Goal: Register for event/course

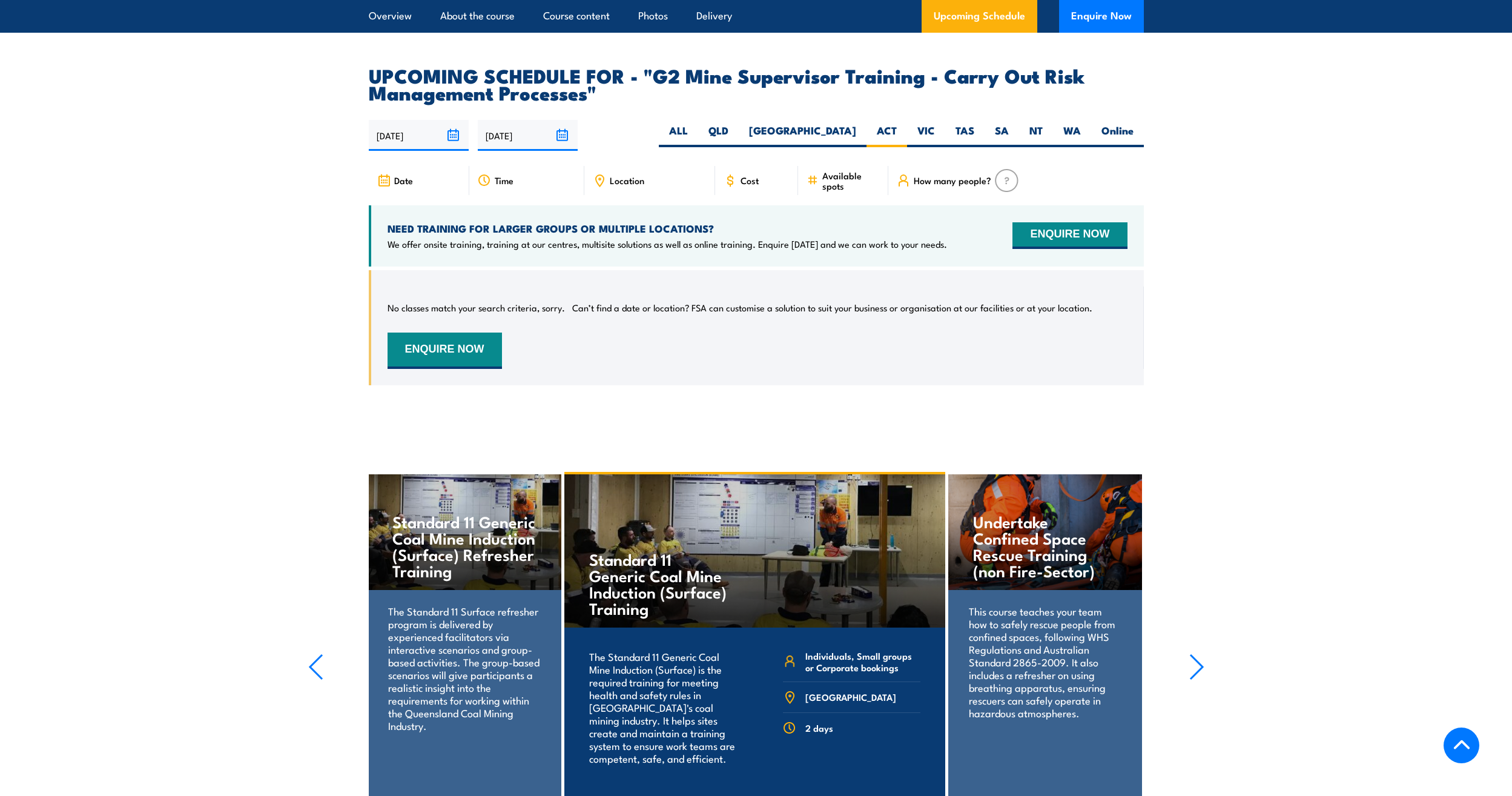
scroll to position [2181, 0]
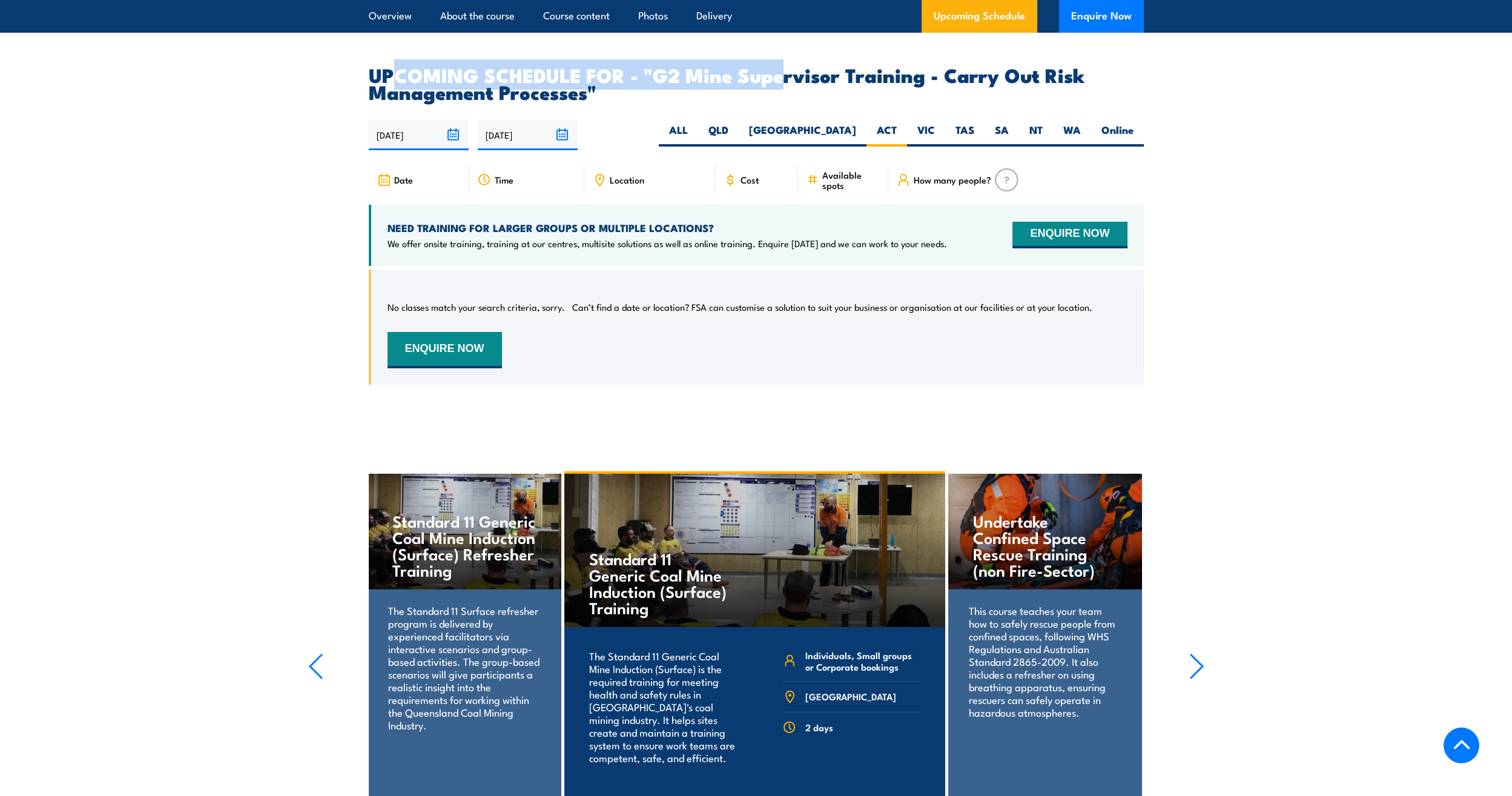
drag, startPoint x: 390, startPoint y: 84, endPoint x: 782, endPoint y: 88, distance: 392.0
click at [782, 88] on h2 "UPCOMING SCHEDULE FOR - "G2 Mine Supervisor Training - Carry Out Risk Managemen…" at bounding box center [756, 83] width 775 height 34
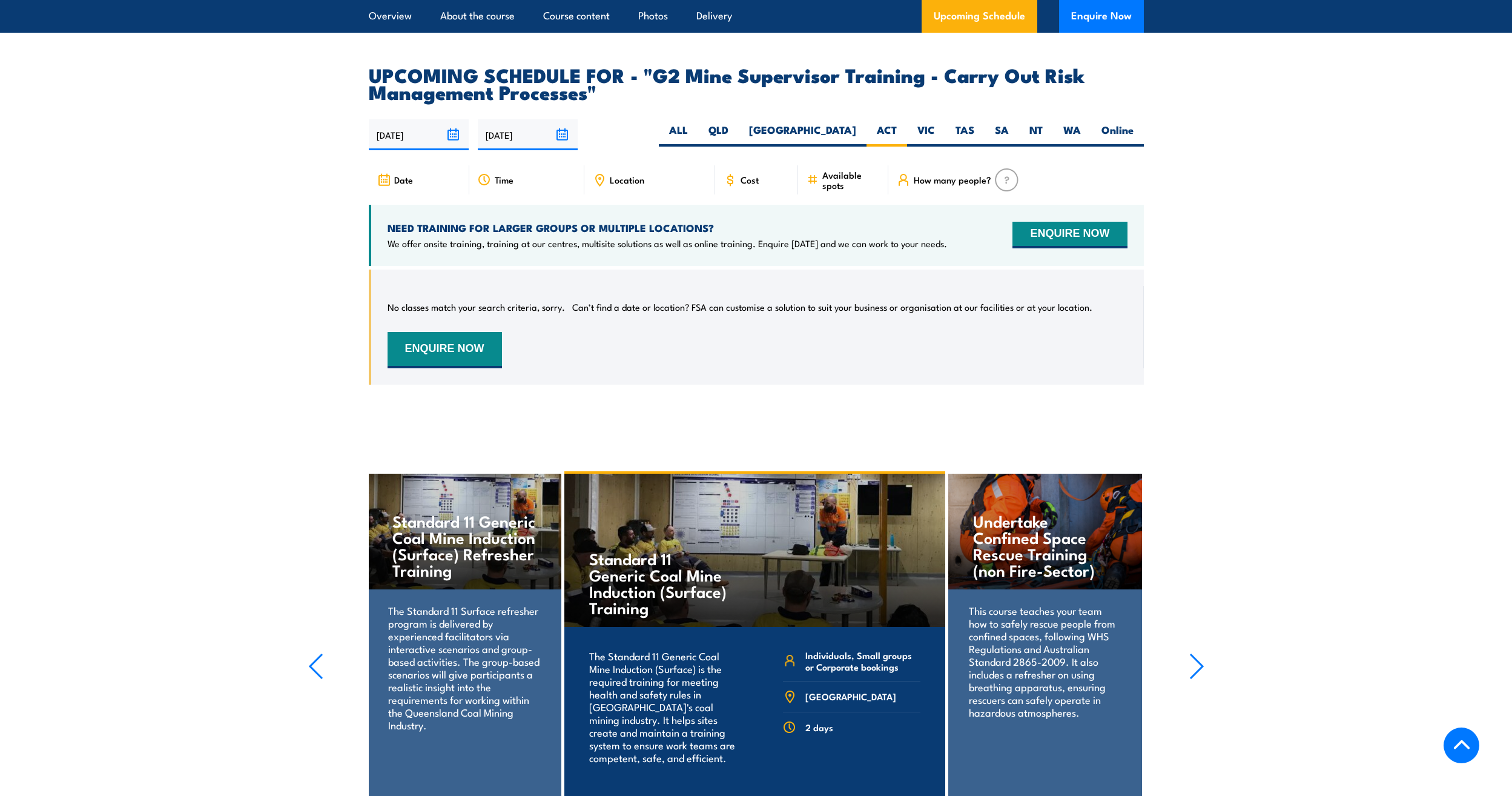
drag, startPoint x: 782, startPoint y: 88, endPoint x: 1310, endPoint y: 167, distance: 533.9
click at [1310, 167] on section "UPCOMING SCHEDULE FOR - "G2 Mine Supervisor Training - Carry Out Risk Managemen…" at bounding box center [756, 234] width 1512 height 337
click at [1066, 143] on label "WA" at bounding box center [1072, 135] width 38 height 23
click at [1081, 131] on input "WA" at bounding box center [1085, 127] width 8 height 8
radio input "true"
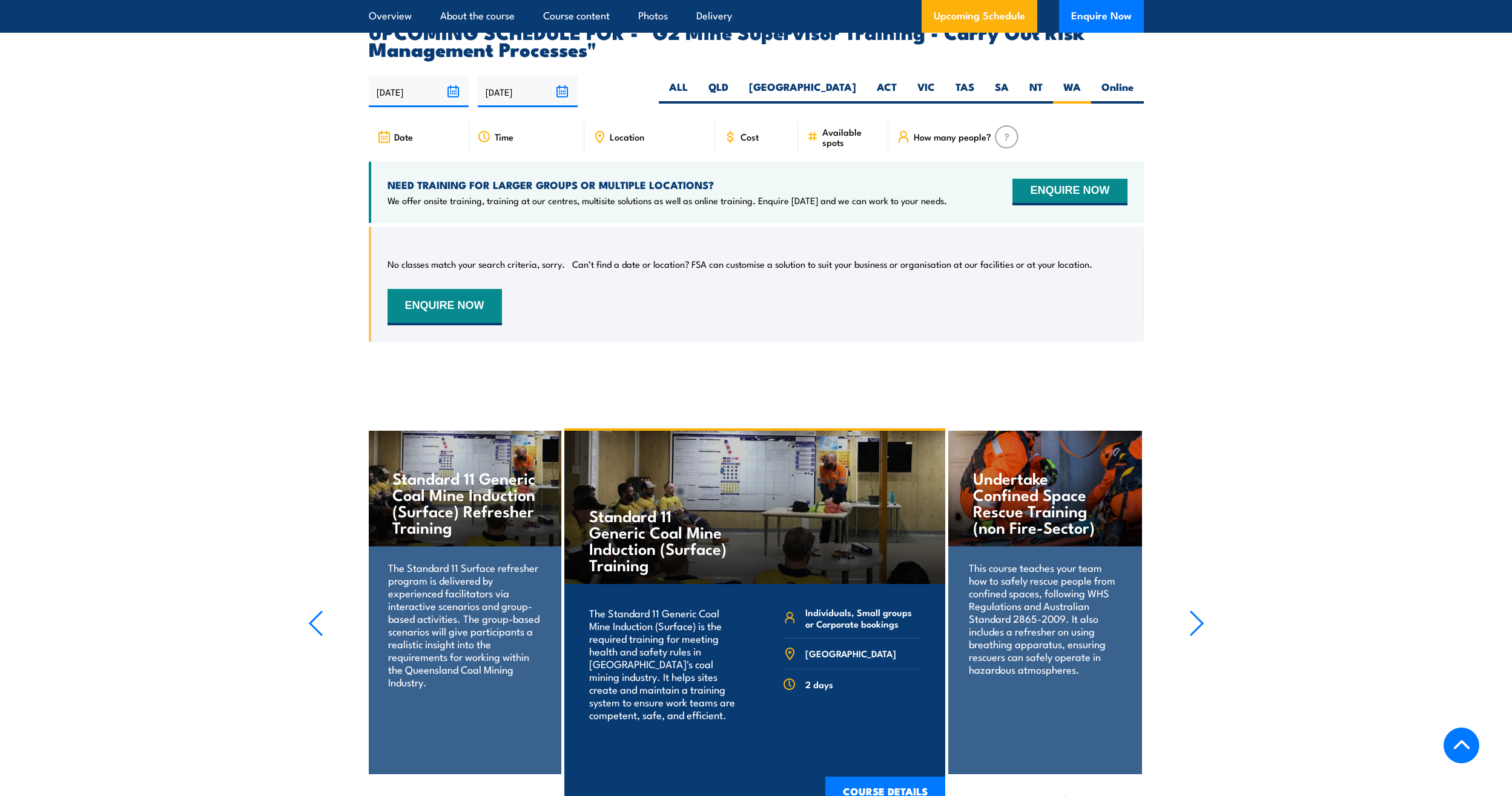
scroll to position [2196, 0]
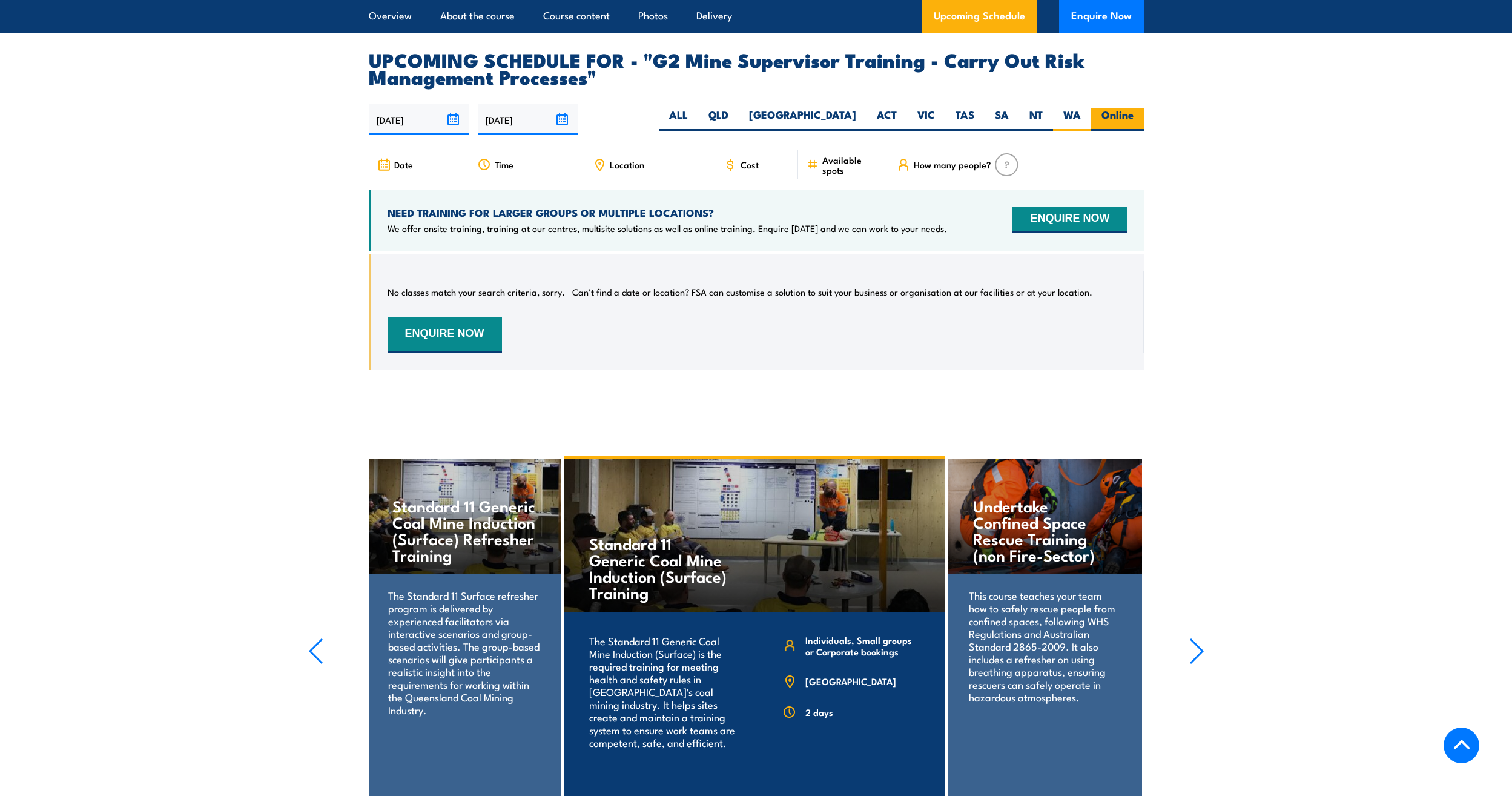
click at [1117, 129] on label "Online" at bounding box center [1117, 119] width 53 height 23
click at [1134, 116] on input "Online" at bounding box center [1138, 112] width 8 height 8
radio input "true"
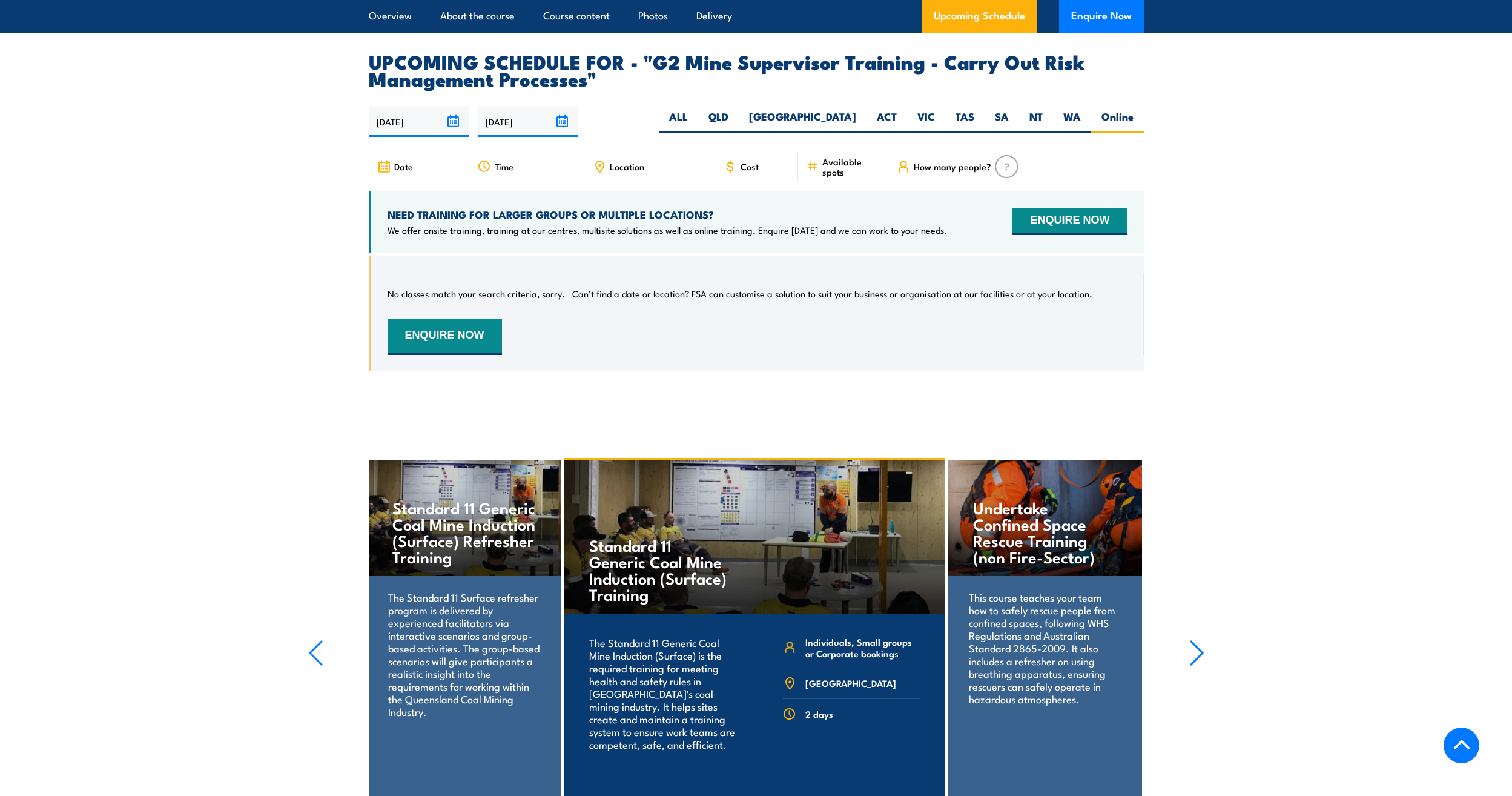
scroll to position [2257, 0]
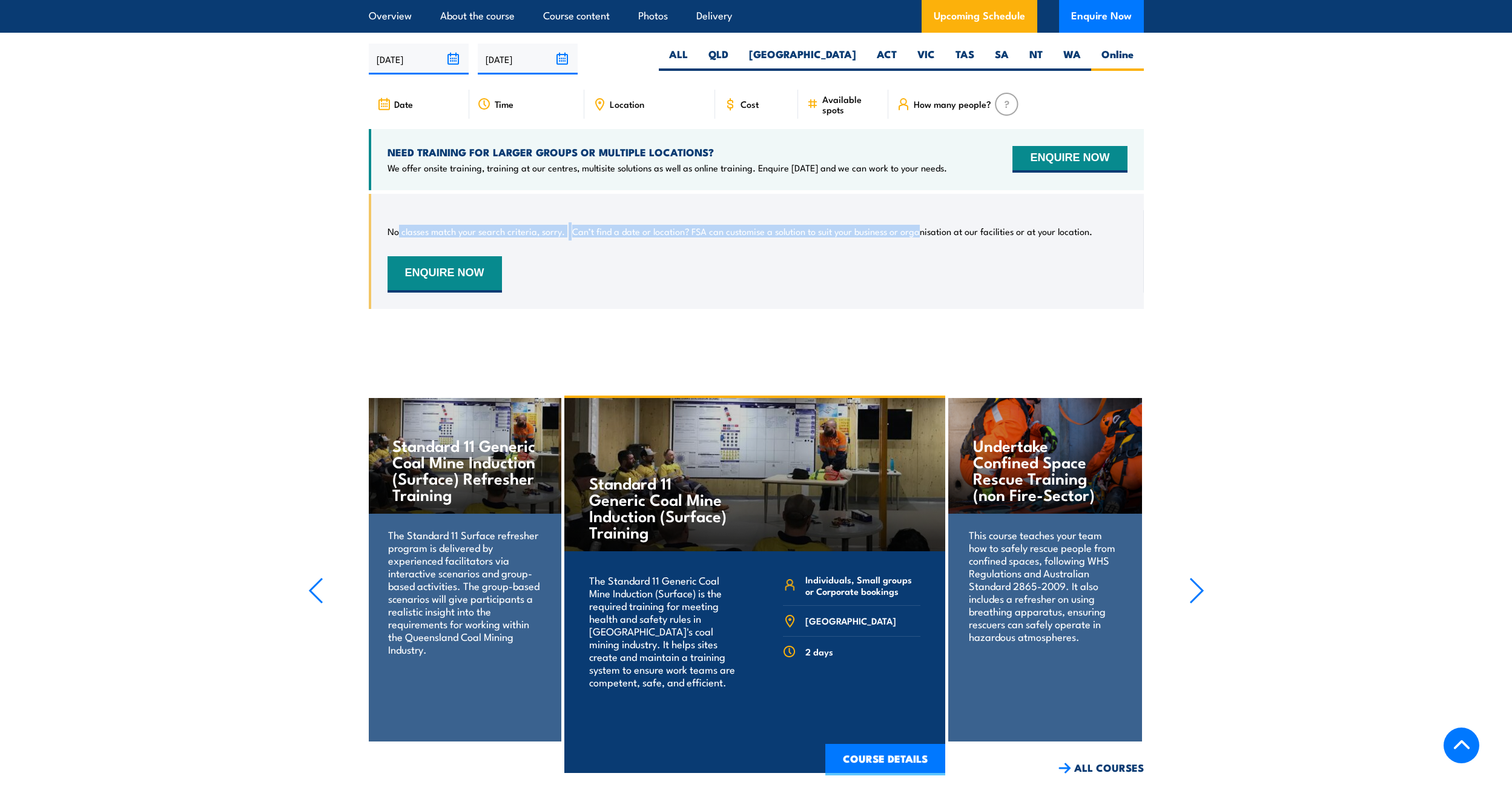
drag, startPoint x: 398, startPoint y: 239, endPoint x: 931, endPoint y: 276, distance: 534.3
click at [927, 276] on div "No classes match your search criteria, sorry. Can’t find a date or location? FS…" at bounding box center [758, 251] width 740 height 83
drag, startPoint x: 931, startPoint y: 276, endPoint x: 1155, endPoint y: 298, distance: 225.1
click at [1155, 298] on section "UPCOMING SCHEDULE FOR - "G2 Mine Supervisor Training - Carry Out Risk Managemen…" at bounding box center [756, 159] width 1512 height 337
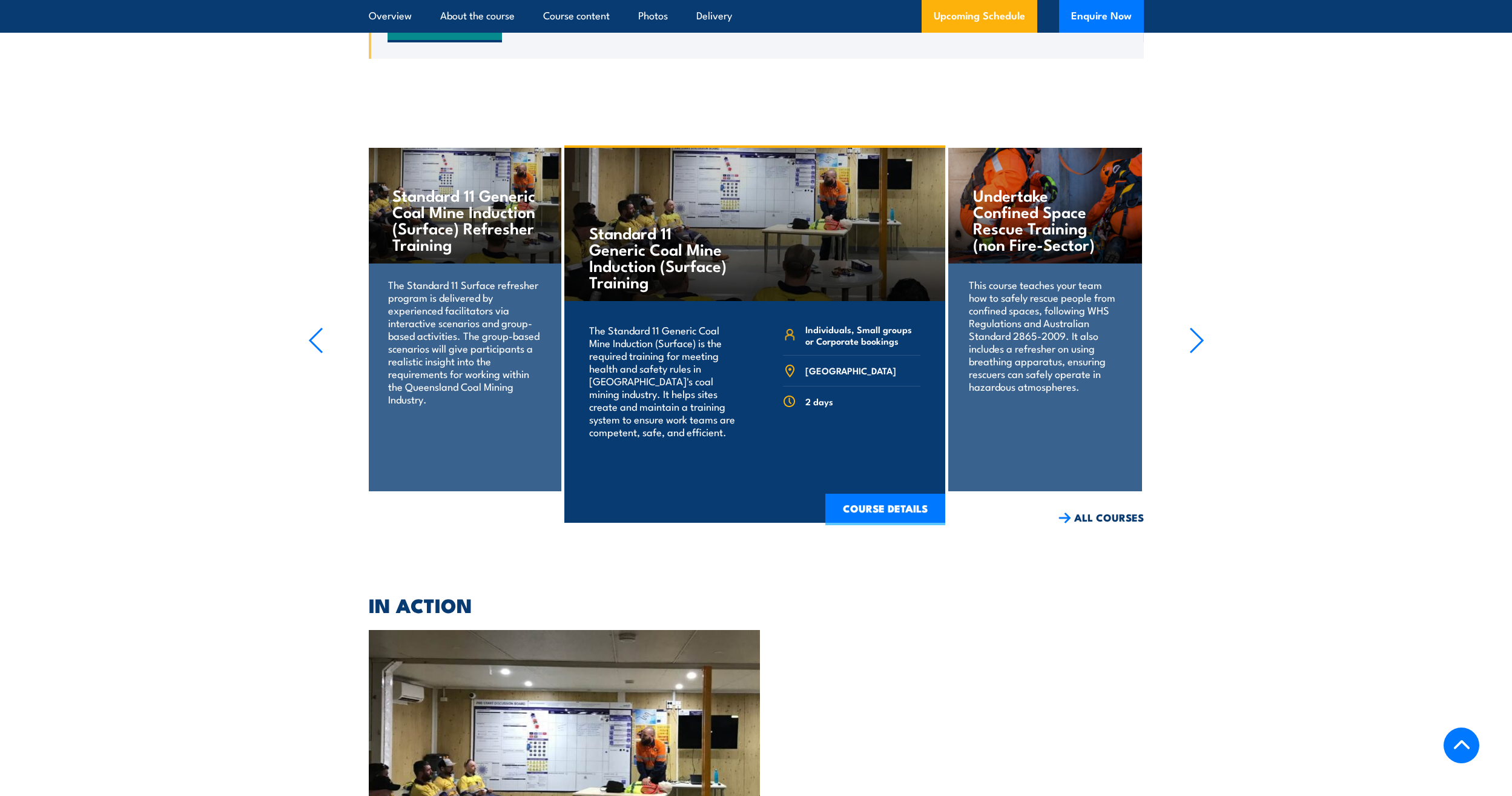
scroll to position [2135, 0]
